Goal: Obtain resource: Download file/media

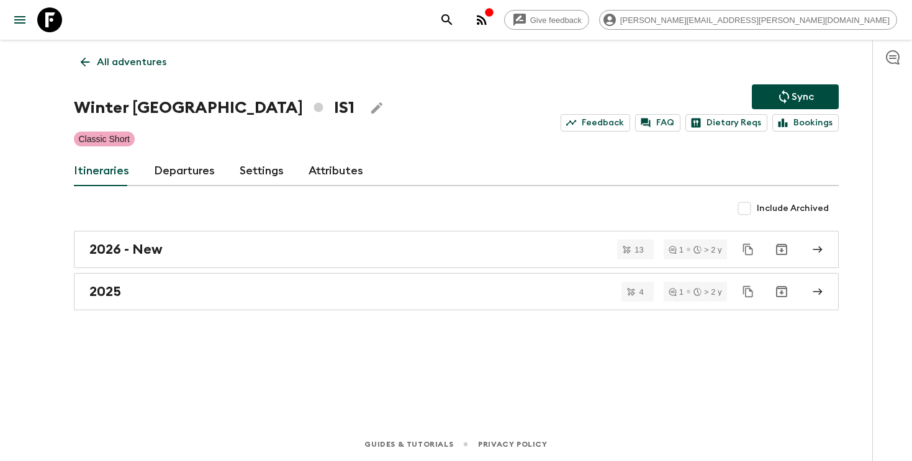
click at [454, 19] on icon "search adventures" at bounding box center [446, 19] width 15 height 15
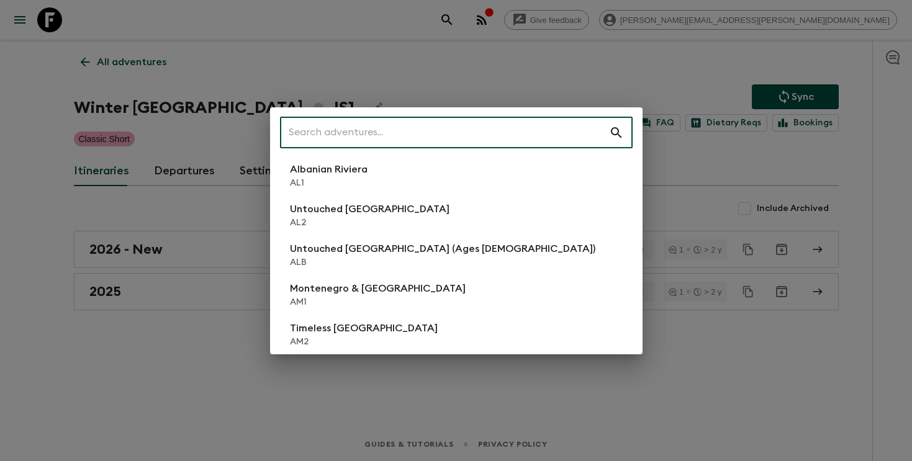
click at [491, 130] on input "text" at bounding box center [444, 132] width 329 height 35
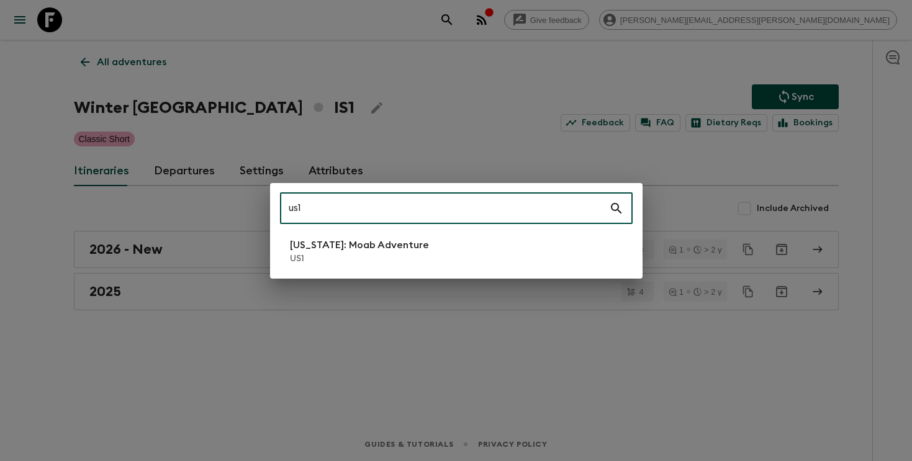
type input "us1"
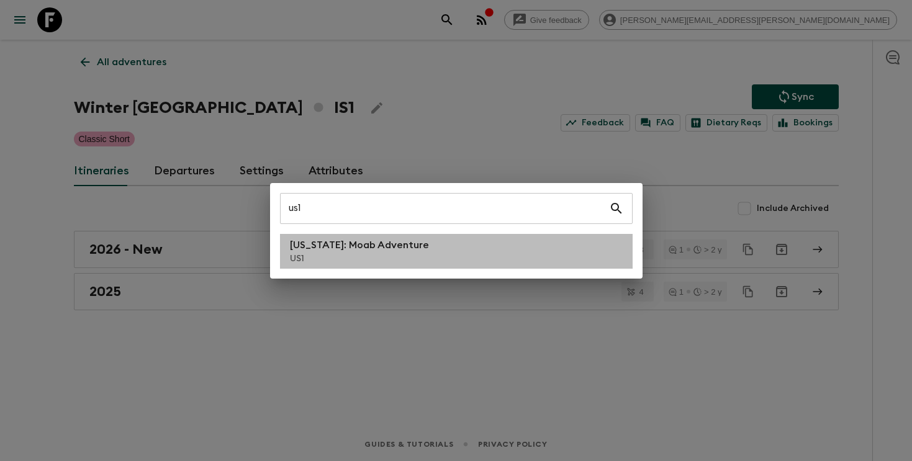
click at [339, 248] on p "[US_STATE]: Moab Adventure" at bounding box center [359, 245] width 139 height 15
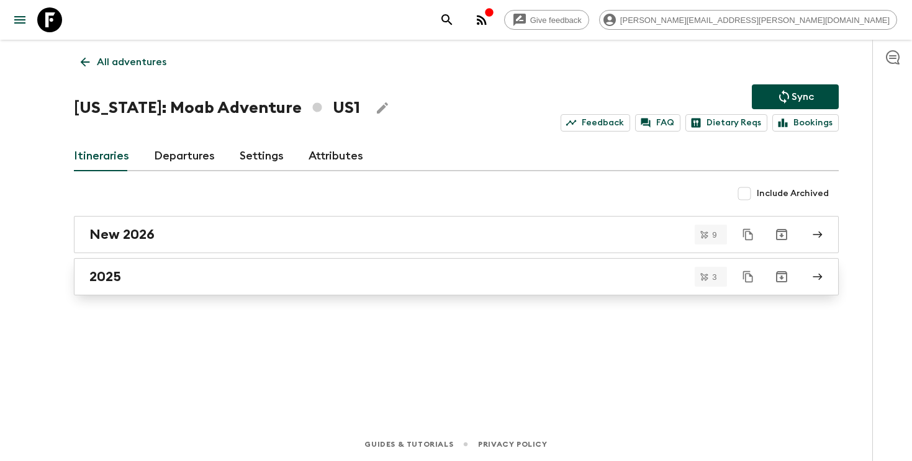
click at [323, 281] on div "2025" at bounding box center [444, 277] width 710 height 16
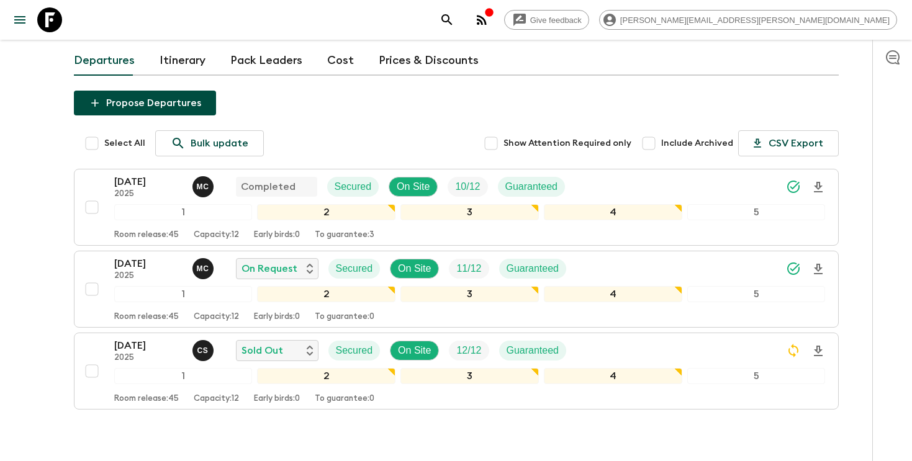
scroll to position [74, 0]
click at [819, 266] on icon "Download Onboarding" at bounding box center [818, 268] width 9 height 11
click at [454, 25] on icon "search adventures" at bounding box center [446, 19] width 15 height 15
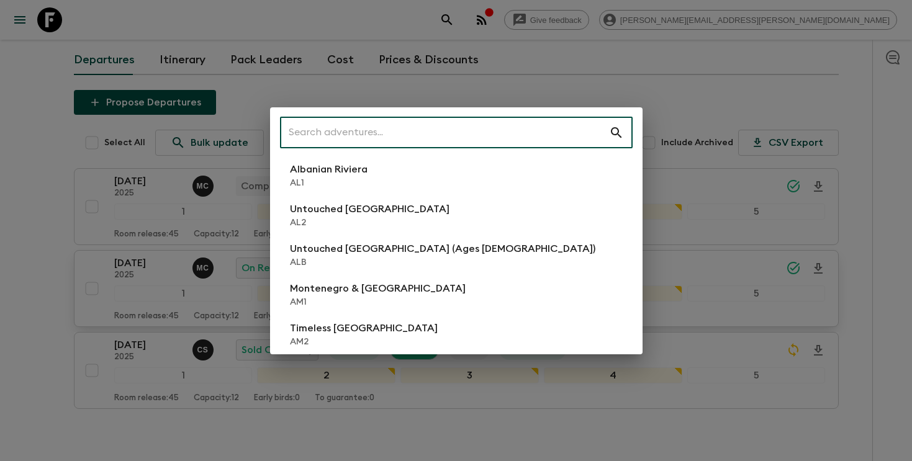
click at [517, 138] on input "text" at bounding box center [444, 132] width 329 height 35
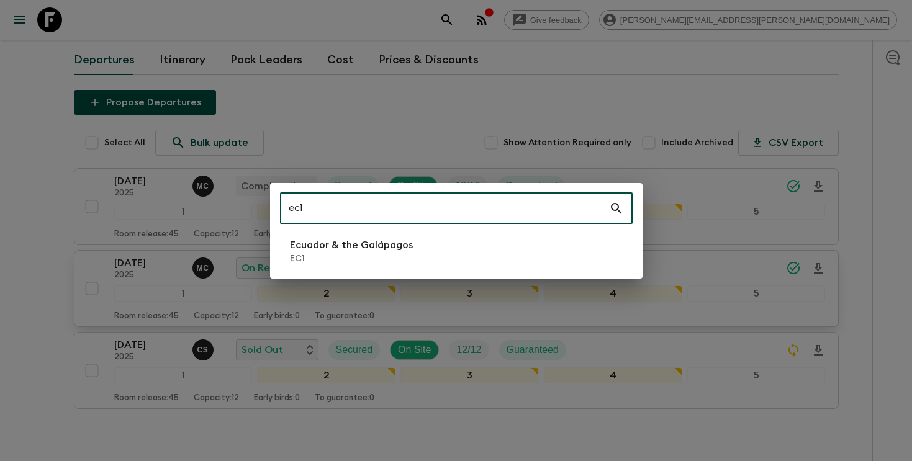
type input "ec1"
click at [412, 241] on li "Ecuador & the Galápagos EC1" at bounding box center [456, 251] width 353 height 35
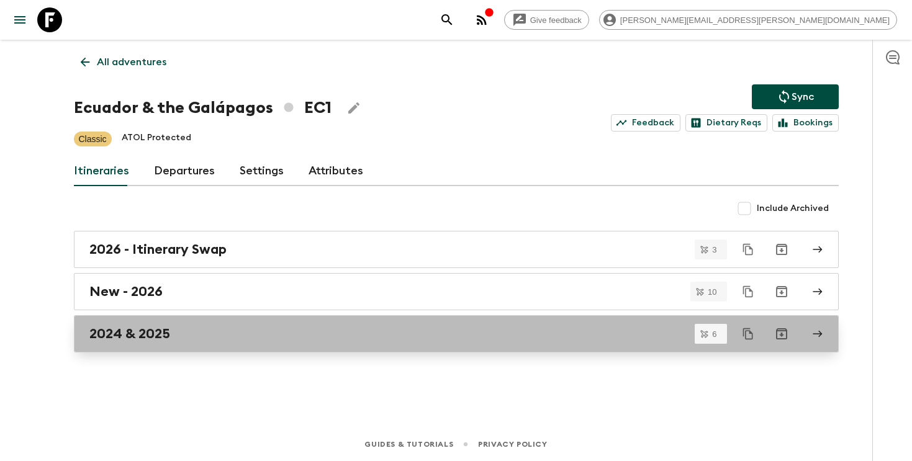
click at [361, 328] on div "2024 & 2025" at bounding box center [444, 334] width 710 height 16
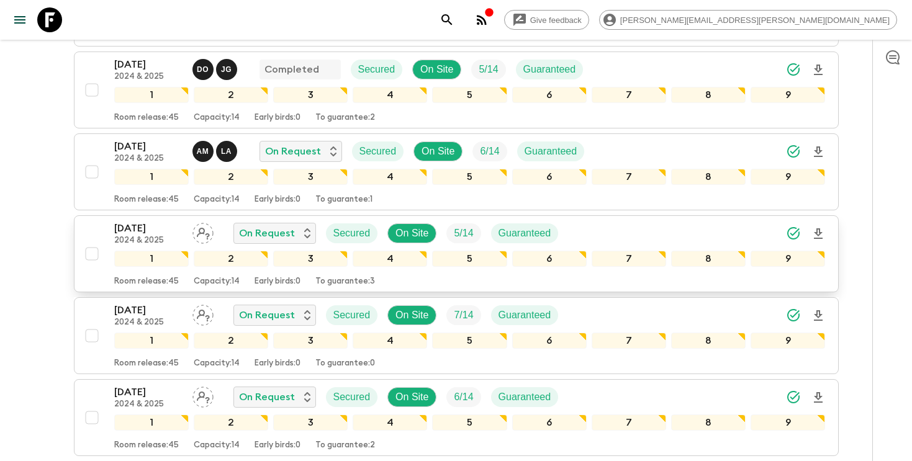
scroll to position [284, 0]
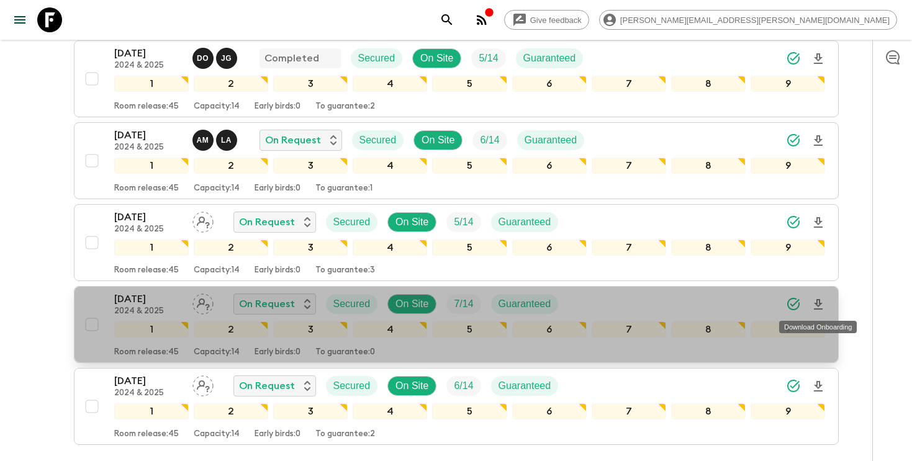
click at [822, 302] on icon "Download Onboarding" at bounding box center [818, 304] width 15 height 15
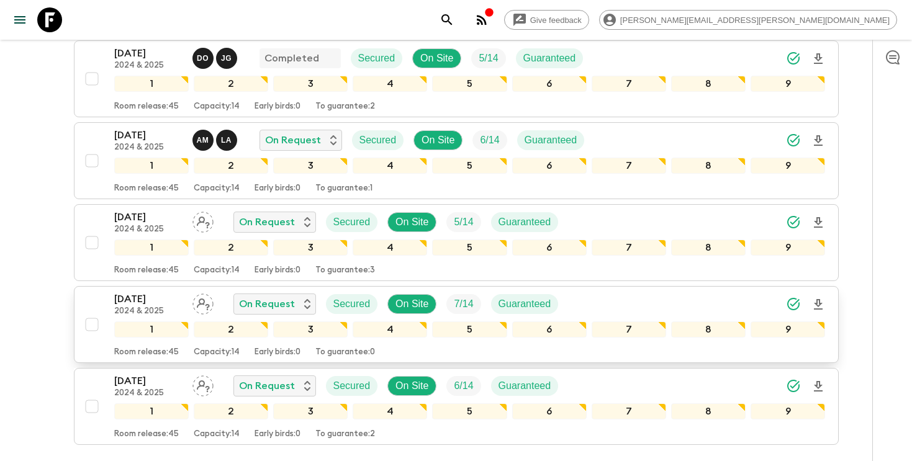
click at [454, 17] on icon "search adventures" at bounding box center [446, 19] width 15 height 15
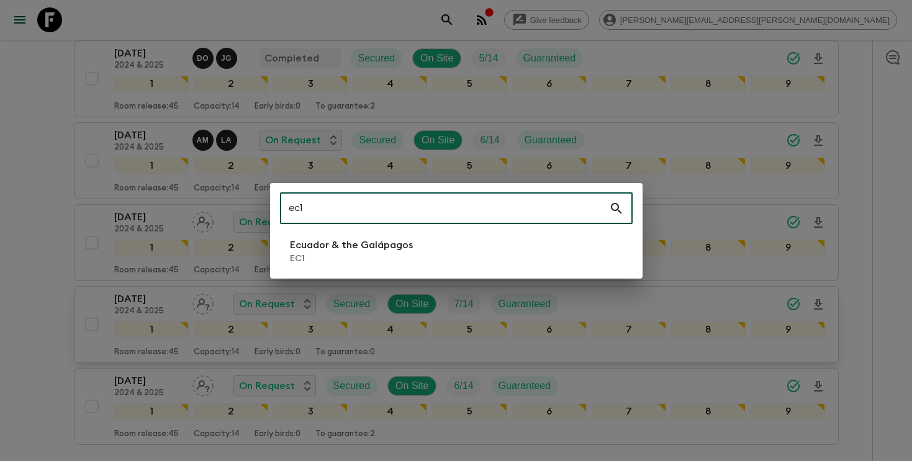
type input "ec1"
click at [305, 249] on p "Ecuador & the Galápagos" at bounding box center [351, 245] width 123 height 15
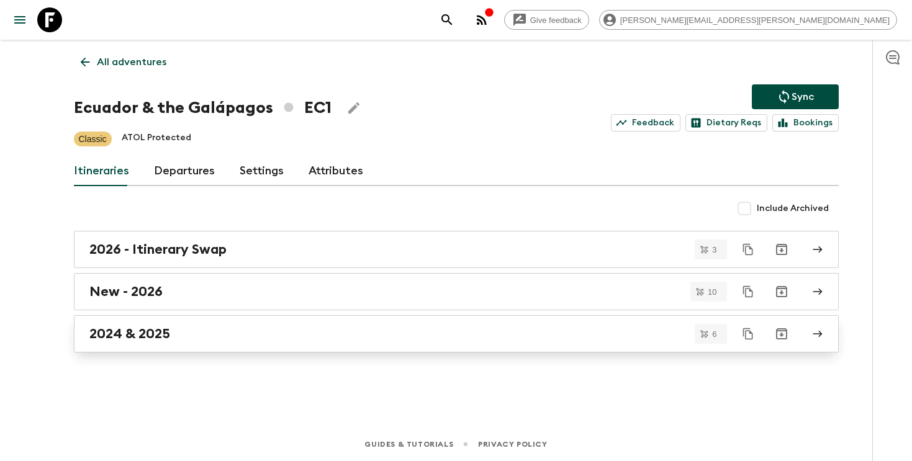
click at [262, 344] on link "2024 & 2025" at bounding box center [456, 333] width 765 height 37
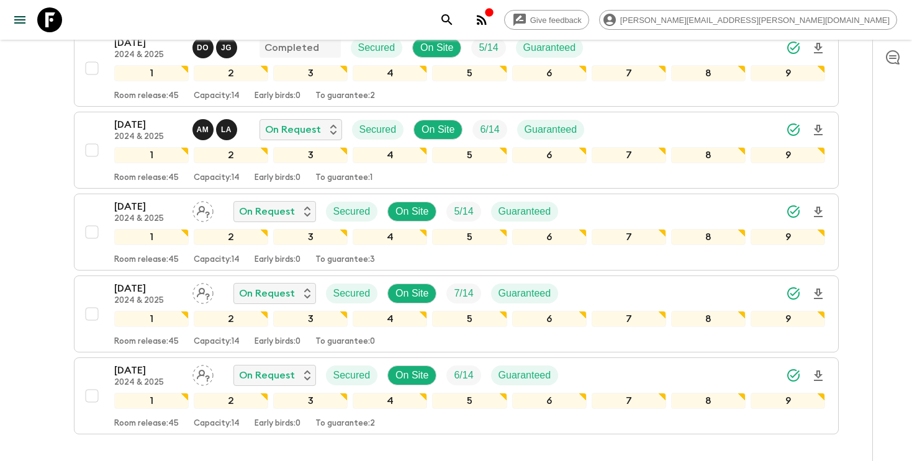
scroll to position [297, 0]
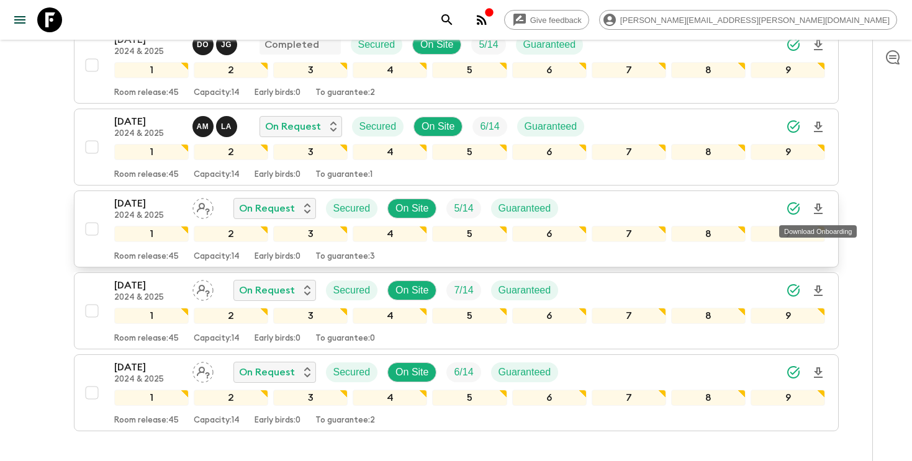
click at [816, 206] on icon "Download Onboarding" at bounding box center [818, 209] width 9 height 11
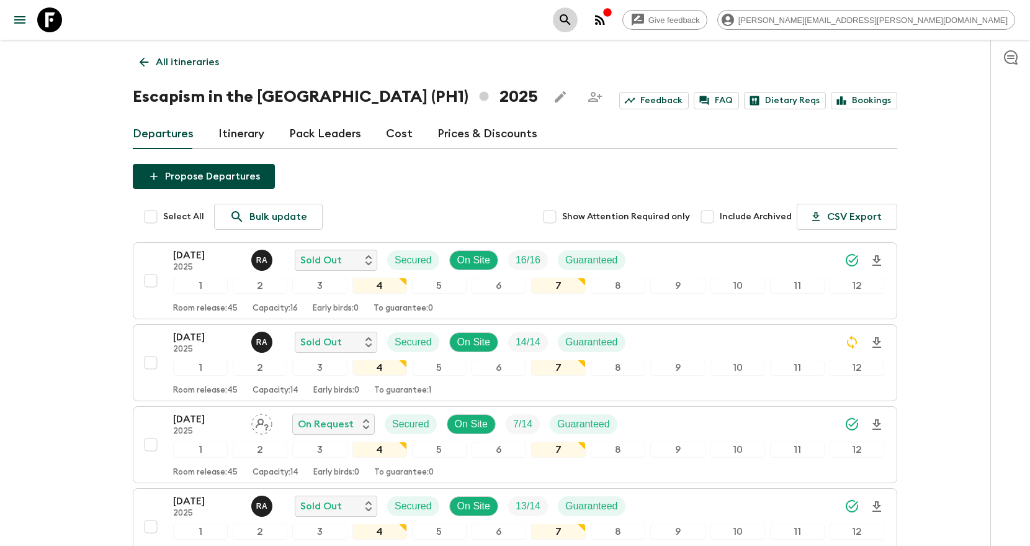
click at [573, 25] on icon "search adventures" at bounding box center [565, 19] width 15 height 15
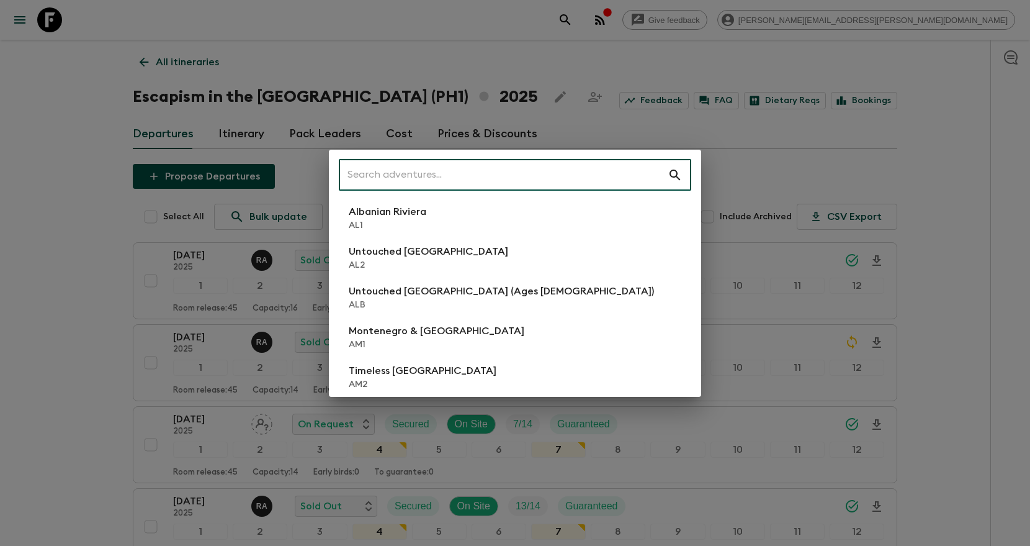
click at [538, 173] on input "text" at bounding box center [503, 175] width 329 height 35
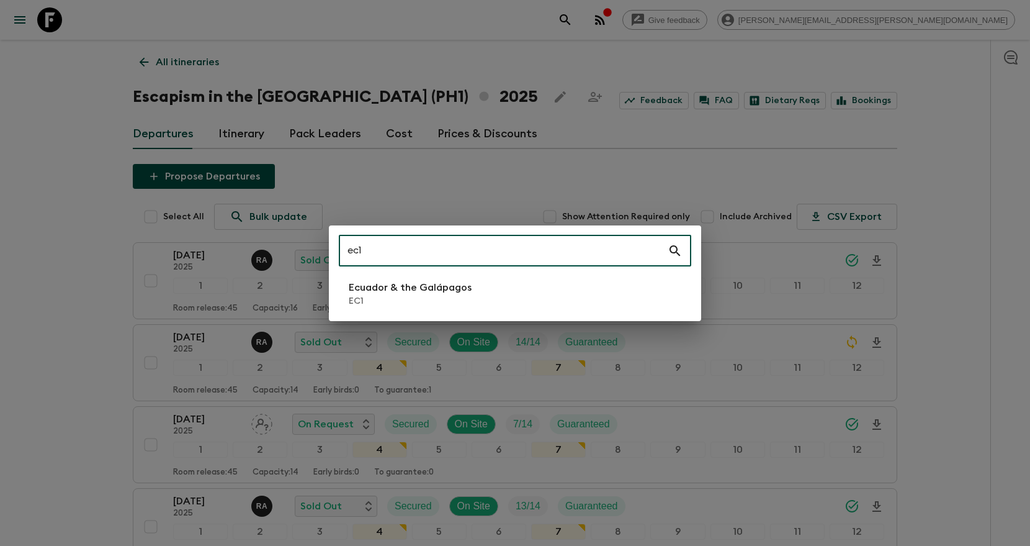
type input "ec1"
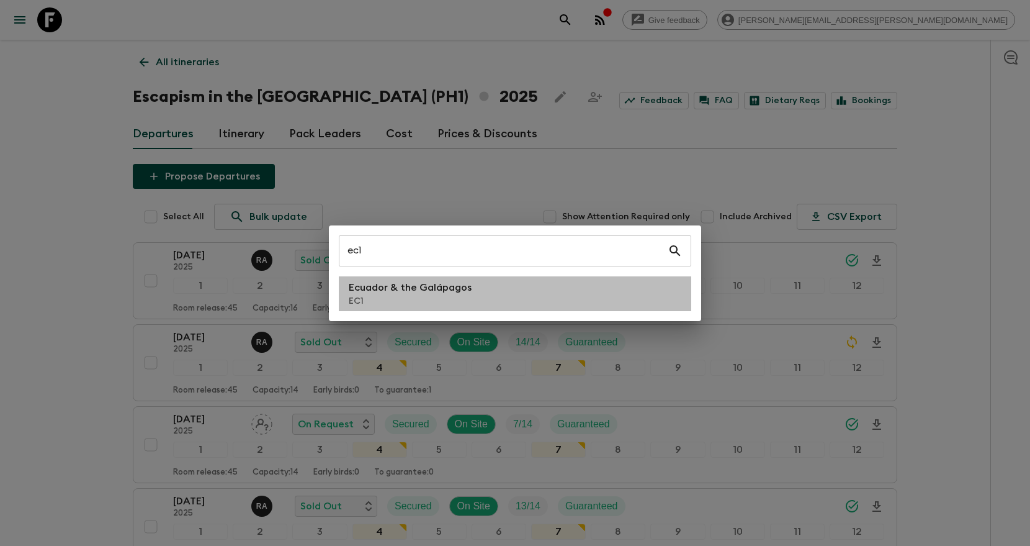
click at [516, 296] on li "Ecuador & the Galápagos EC1" at bounding box center [515, 293] width 353 height 35
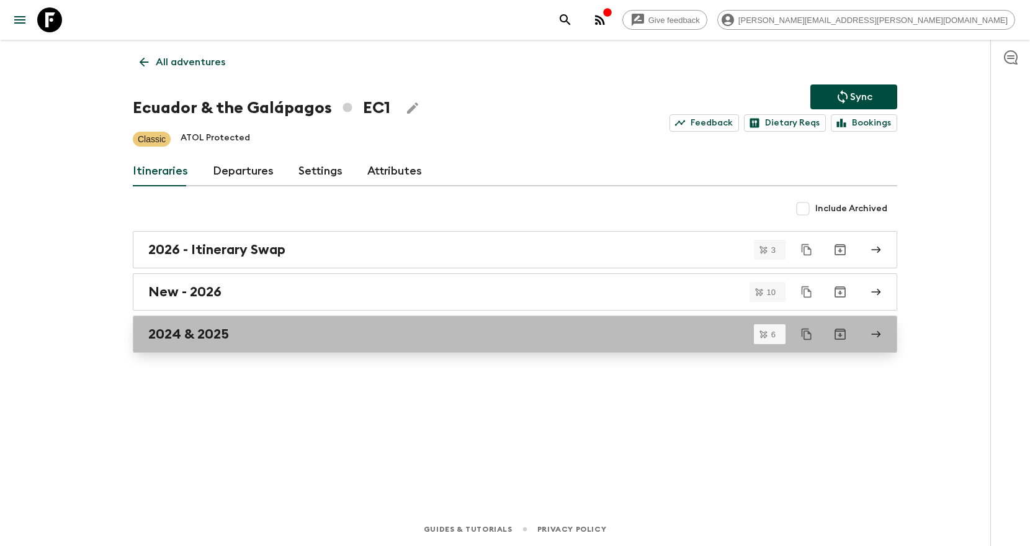
click at [494, 330] on div "2024 & 2025" at bounding box center [503, 334] width 710 height 16
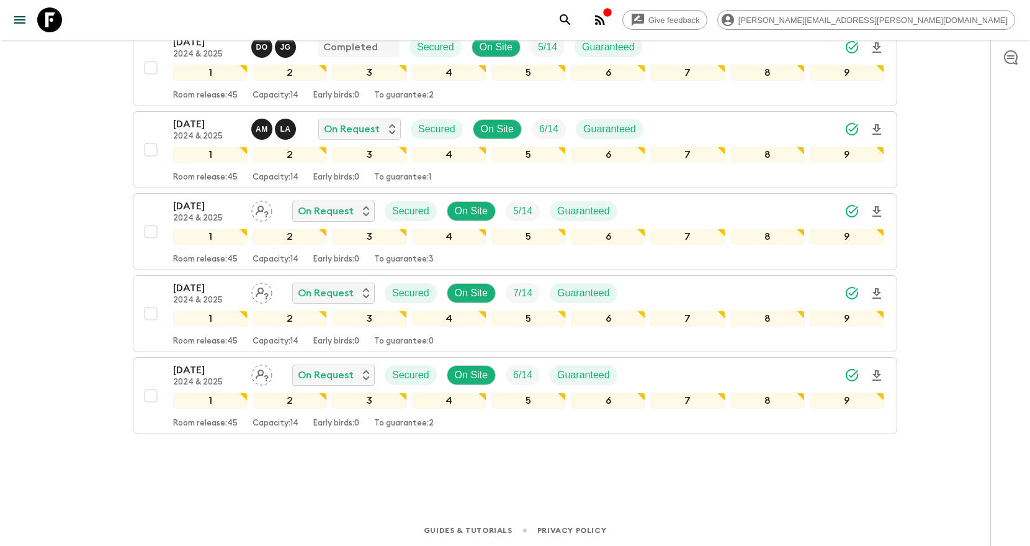
scroll to position [296, 0]
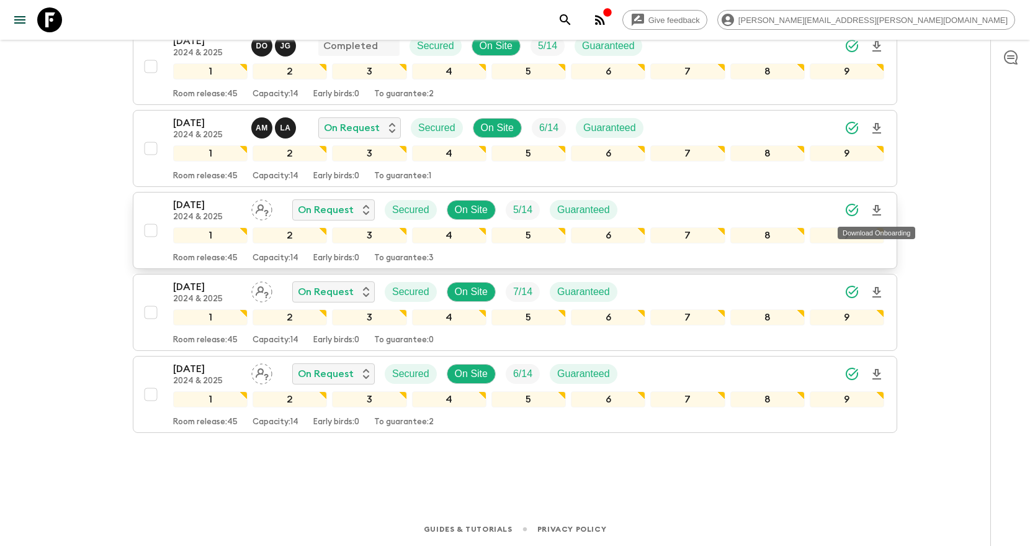
click at [878, 211] on icon "Download Onboarding" at bounding box center [877, 210] width 15 height 15
